Goal: Navigation & Orientation: Go to known website

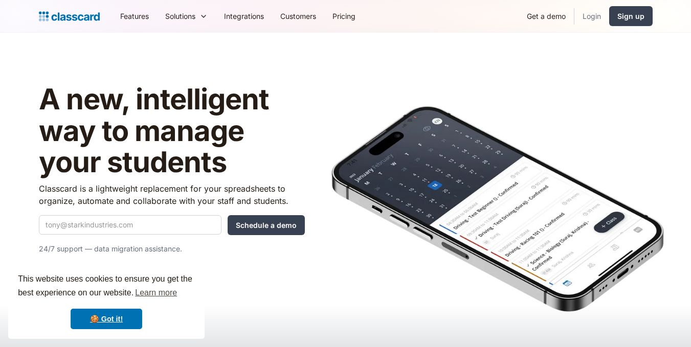
click at [596, 16] on link "Login" at bounding box center [591, 16] width 35 height 23
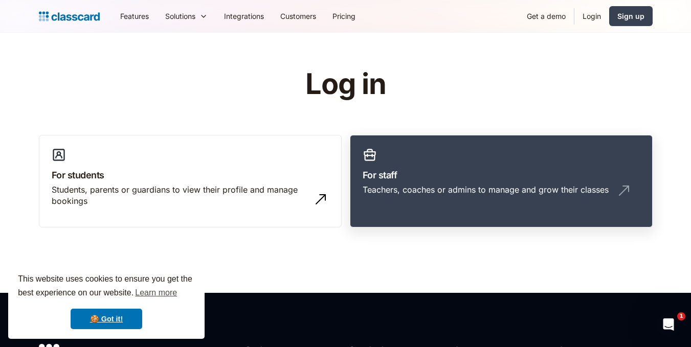
click at [418, 162] on link "For staff Teachers, coaches or admins to manage and grow their classes" at bounding box center [501, 181] width 303 height 93
